Goal: Obtain resource: Obtain resource

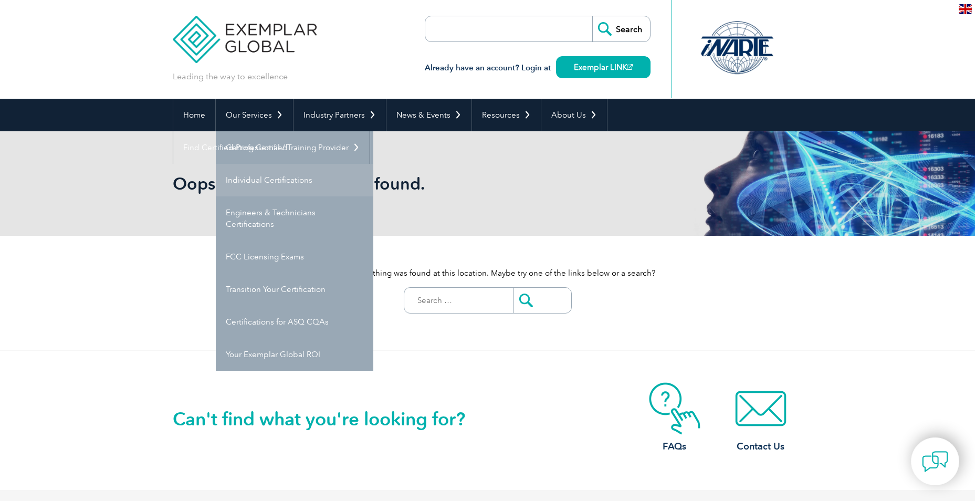
click at [285, 174] on link "Individual Certifications" at bounding box center [295, 180] width 158 height 33
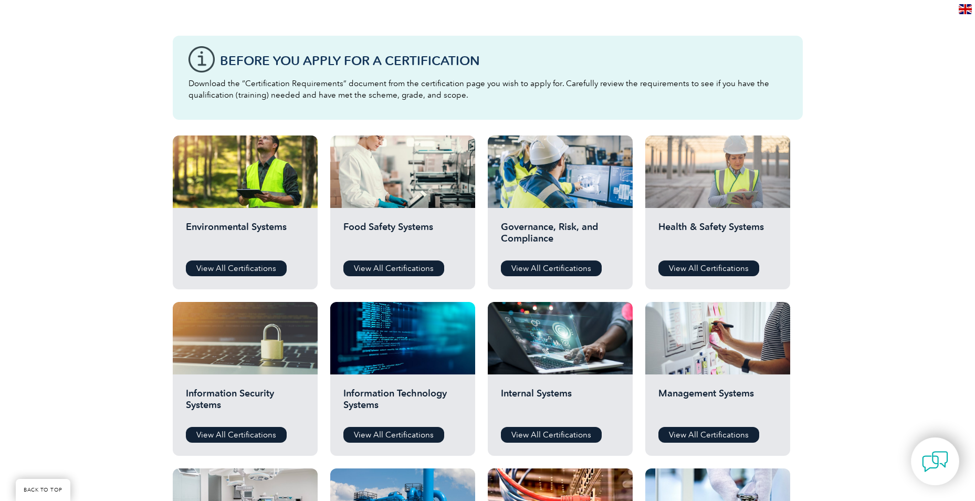
scroll to position [263, 0]
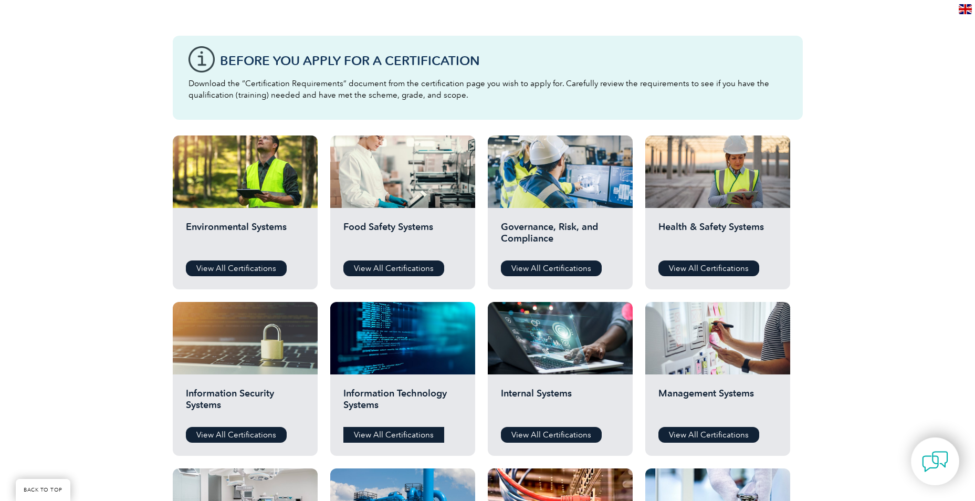
click at [395, 433] on link "View All Certifications" at bounding box center [393, 435] width 101 height 16
click at [222, 436] on link "View All Certifications" at bounding box center [236, 435] width 101 height 16
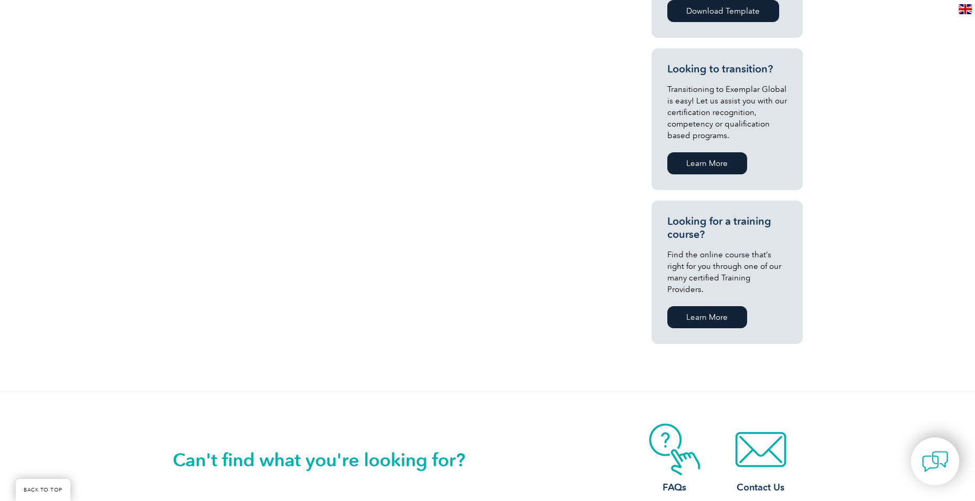
scroll to position [158, 0]
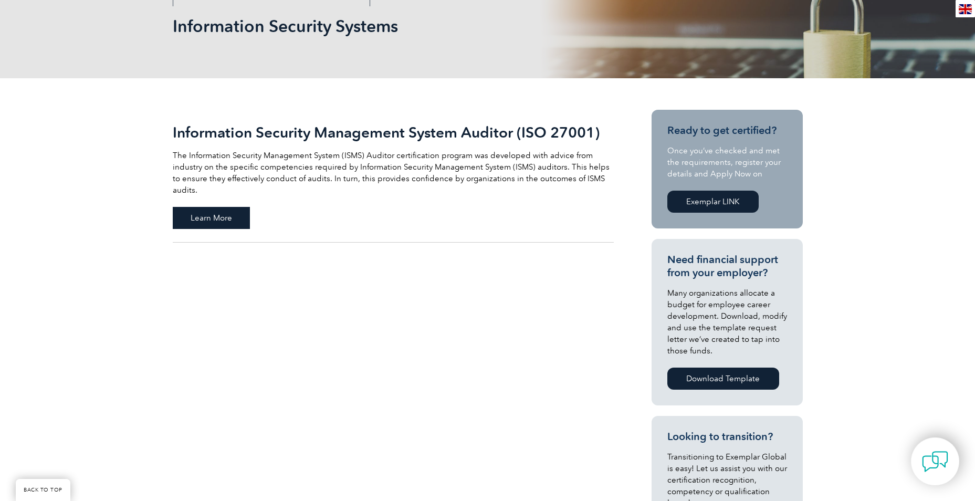
click at [212, 207] on span "Learn More" at bounding box center [211, 218] width 77 height 22
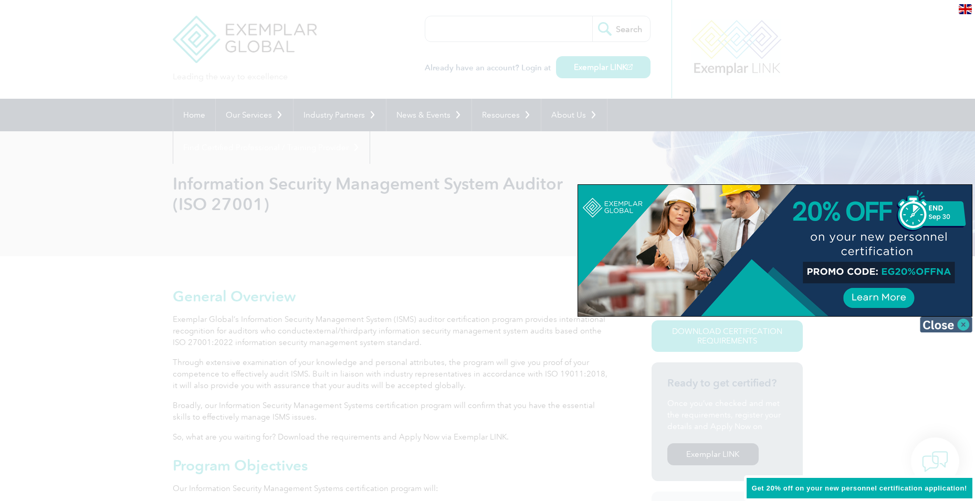
click at [963, 326] on img at bounding box center [946, 325] width 53 height 16
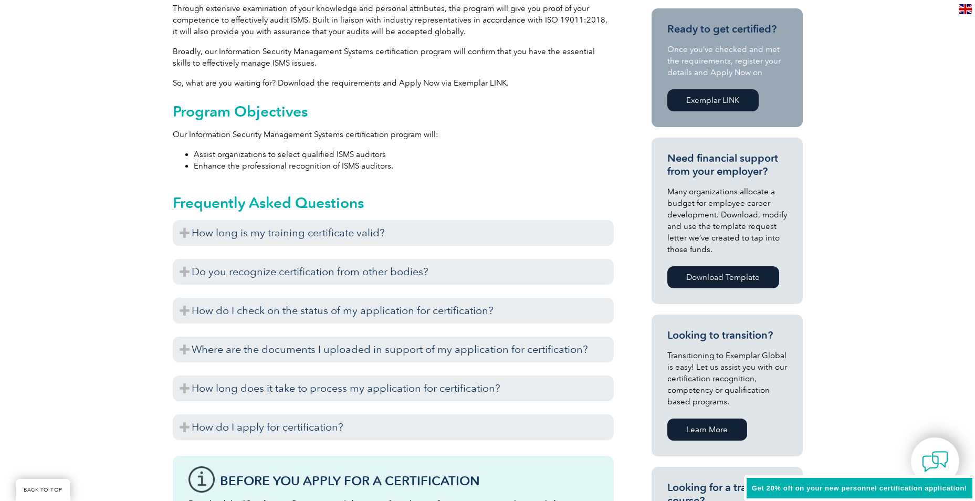
scroll to position [368, 0]
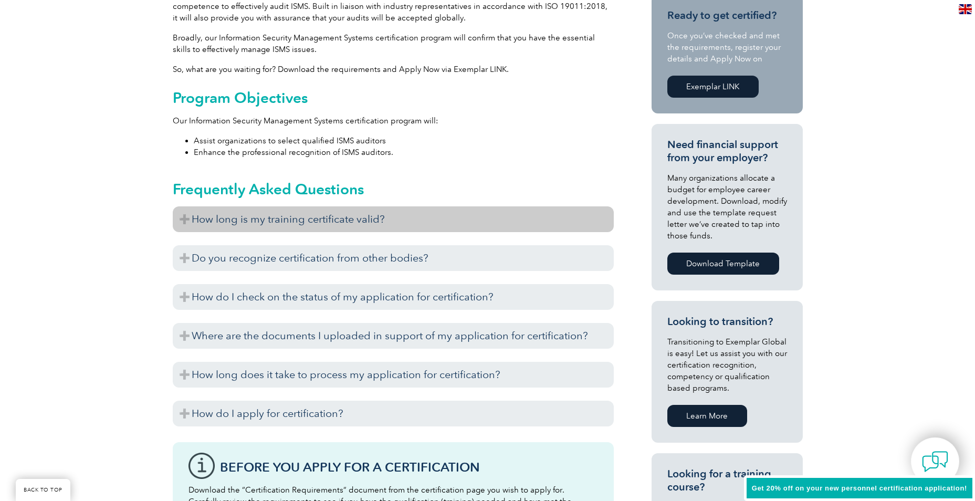
click at [182, 219] on h3 "How long is my training certificate valid?" at bounding box center [393, 219] width 441 height 26
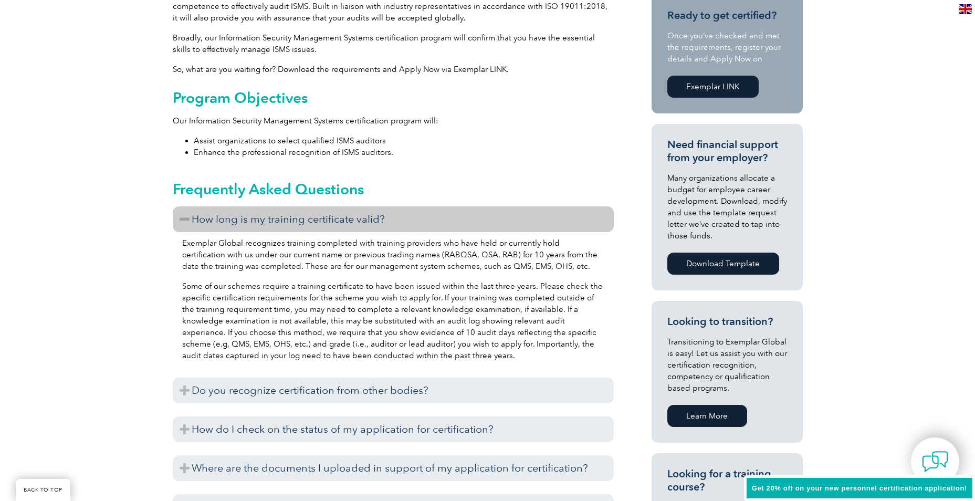
click at [192, 216] on h3 "How long is my training certificate valid?" at bounding box center [393, 219] width 441 height 26
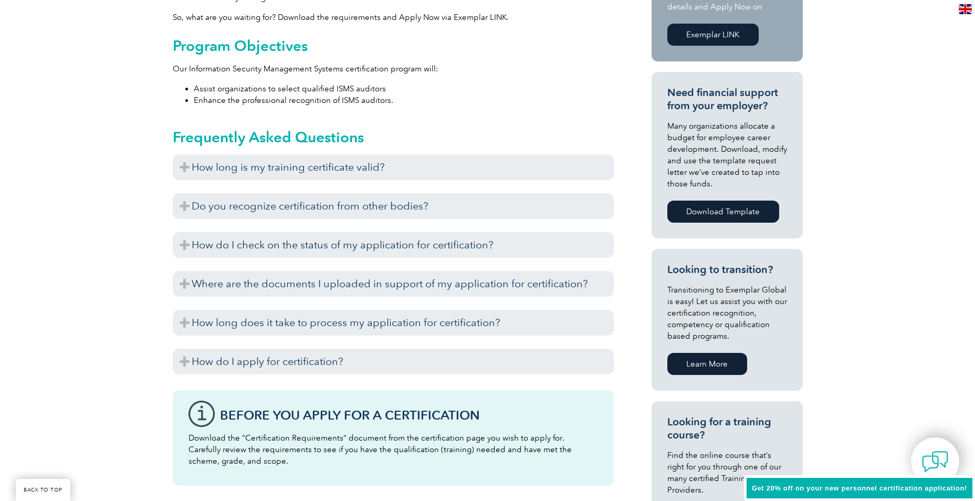
scroll to position [420, 0]
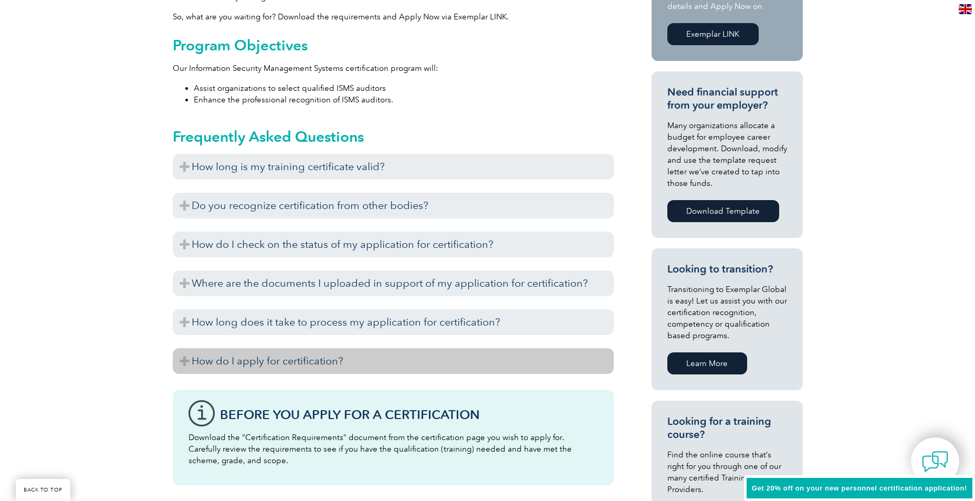
click at [190, 368] on h3 "How do I apply for certification?" at bounding box center [393, 361] width 441 height 26
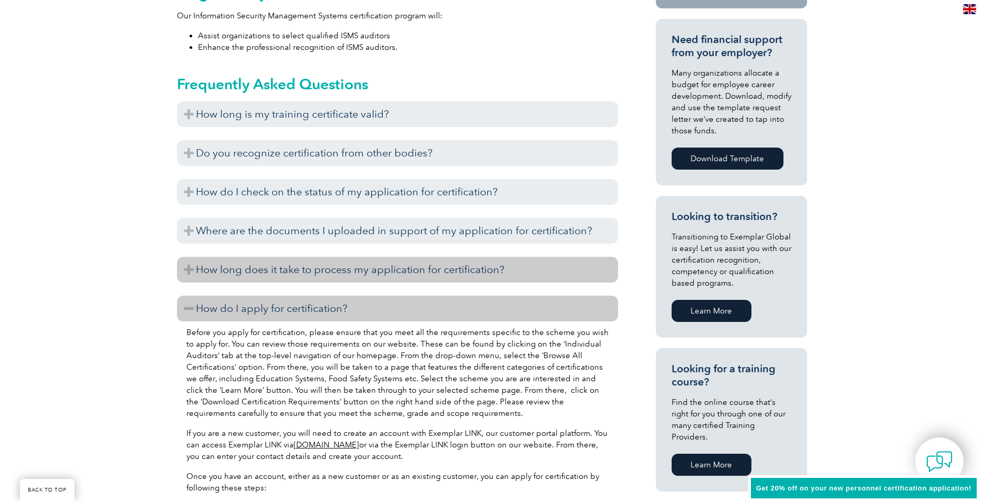
scroll to position [210, 0]
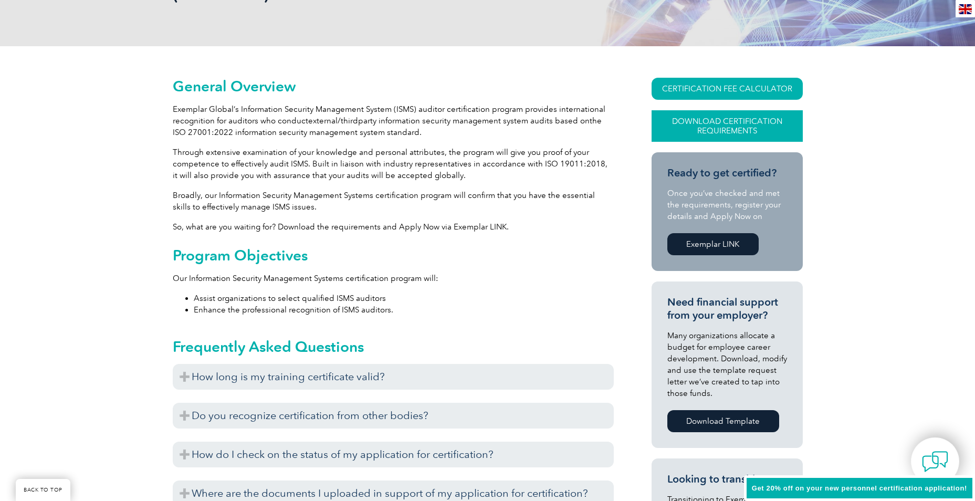
click at [737, 127] on link "Download Certification Requirements" at bounding box center [727, 126] width 151 height 32
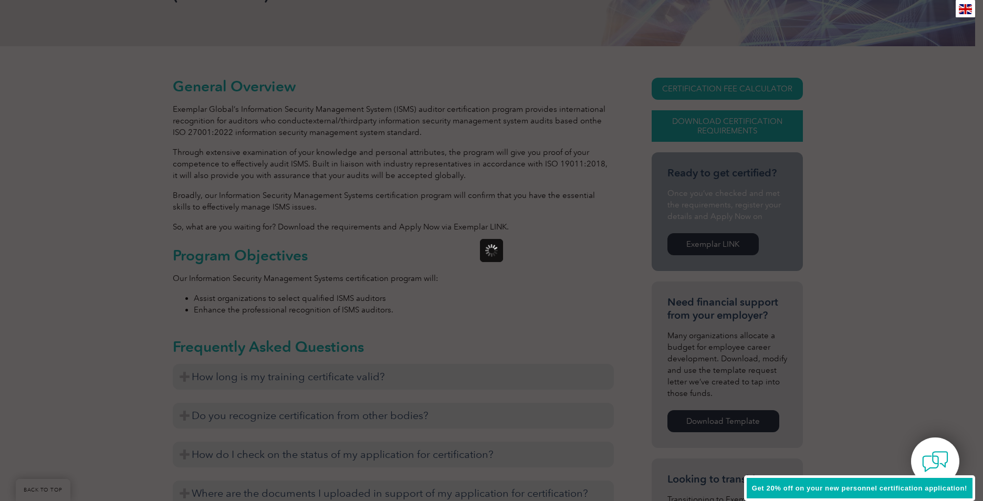
scroll to position [0, 0]
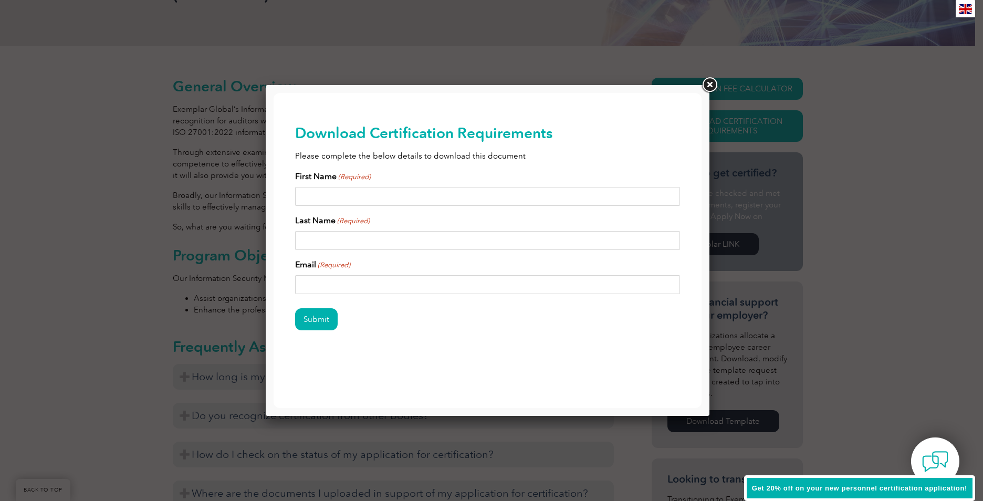
click at [340, 196] on input "First Name (Required)" at bounding box center [487, 196] width 385 height 19
click at [368, 197] on input "First Name (Required)" at bounding box center [487, 196] width 385 height 19
type input "Rainer"
type input "Tietz"
type input "rainer.tietz@boq.com.au"
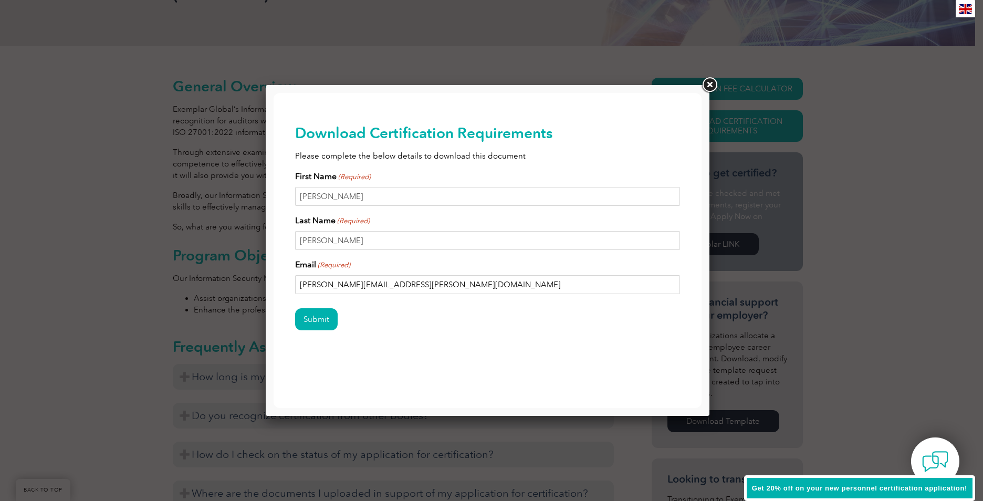
click at [295, 308] on input "Submit" at bounding box center [316, 319] width 43 height 22
drag, startPoint x: 291, startPoint y: 317, endPoint x: 297, endPoint y: 314, distance: 5.9
click at [295, 315] on div "Download Certification Requirements Please complete the below details to downlo…" at bounding box center [488, 244] width 428 height 303
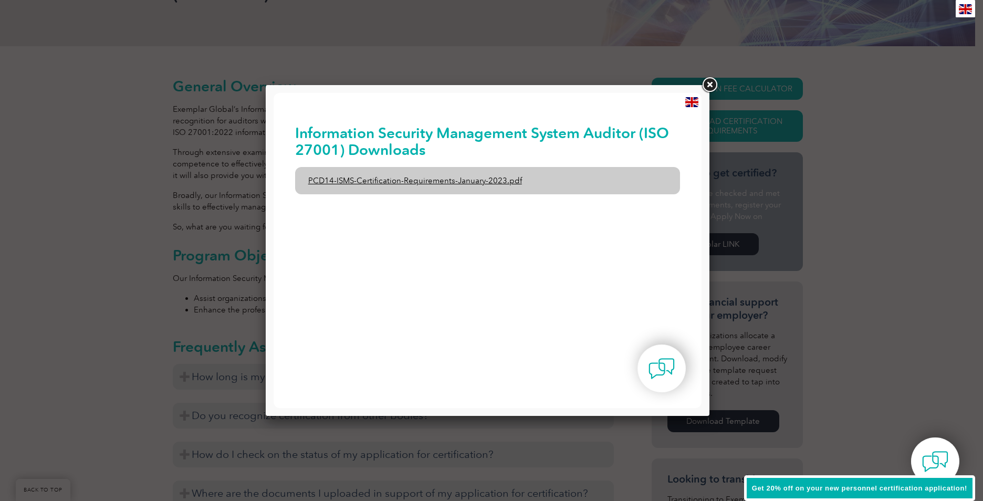
click at [384, 179] on link "PCD14-ISMS-Certification-Requirements-January-2023.pdf" at bounding box center [487, 180] width 385 height 27
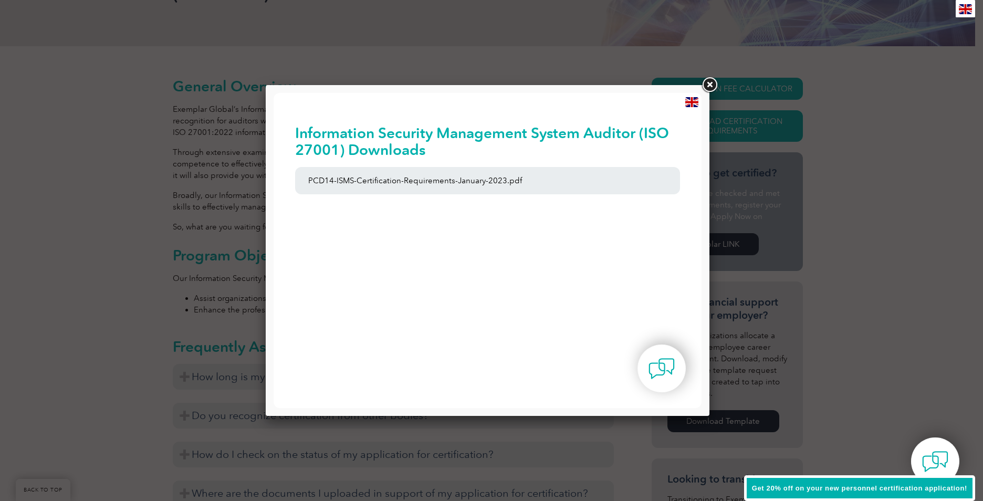
click at [710, 84] on link at bounding box center [709, 85] width 19 height 19
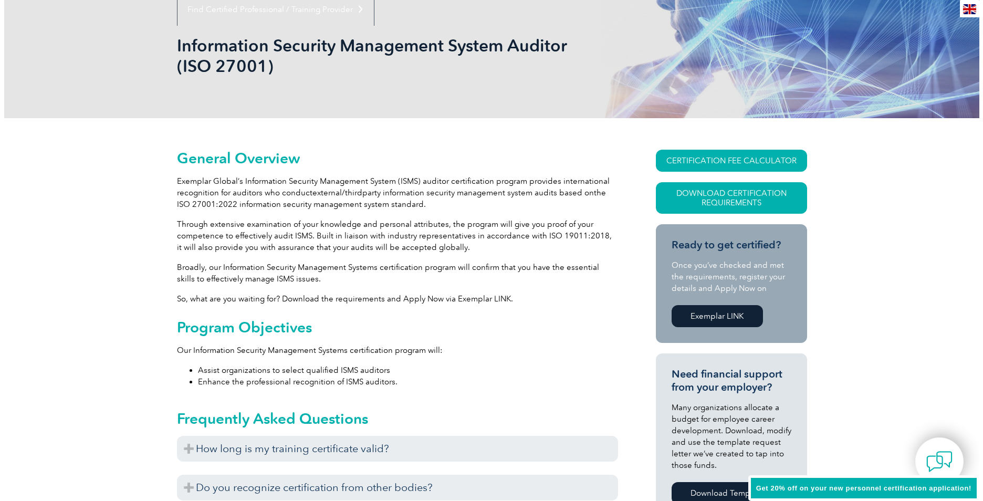
scroll to position [53, 0]
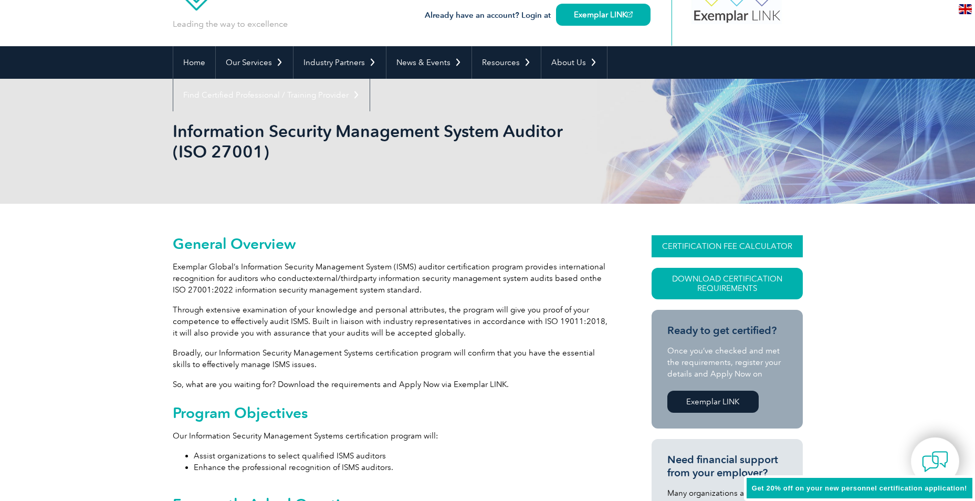
click at [730, 247] on link "CERTIFICATION FEE CALCULATOR" at bounding box center [727, 246] width 151 height 22
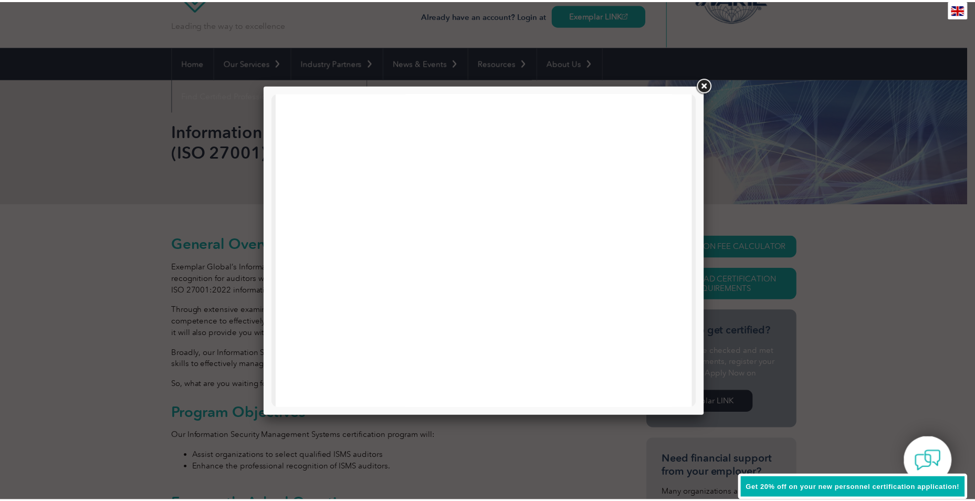
scroll to position [0, 0]
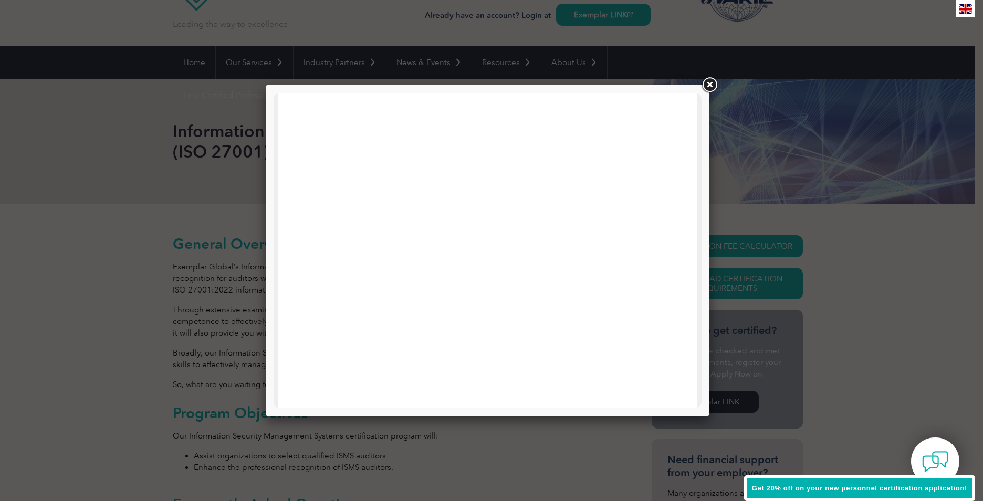
click at [716, 87] on link at bounding box center [709, 85] width 19 height 19
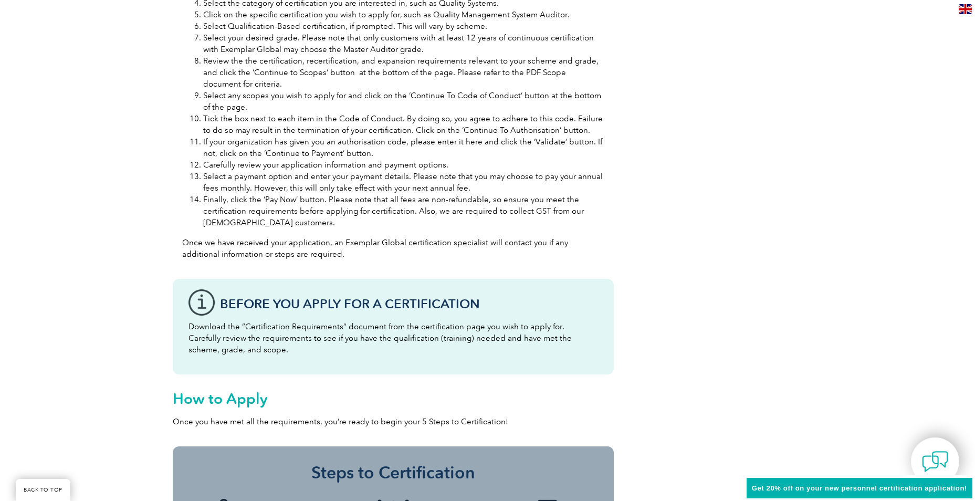
scroll to position [863, 0]
